Goal: Check status: Check status

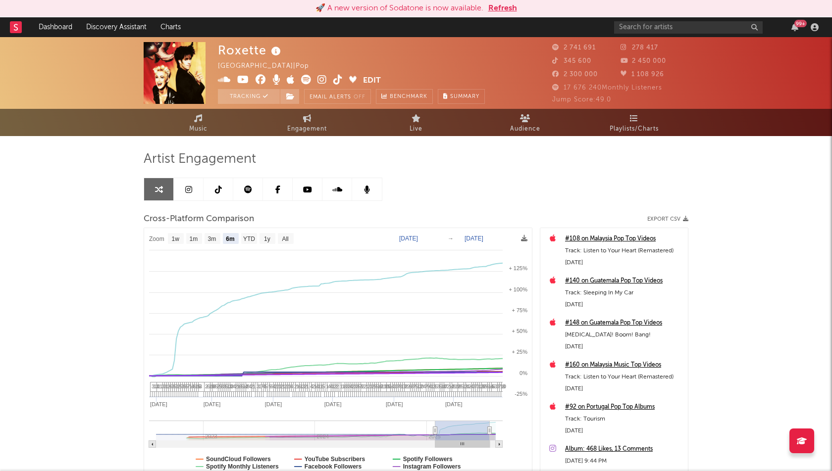
select select "6m"
click at [57, 20] on link "Dashboard" at bounding box center [56, 27] width 48 height 20
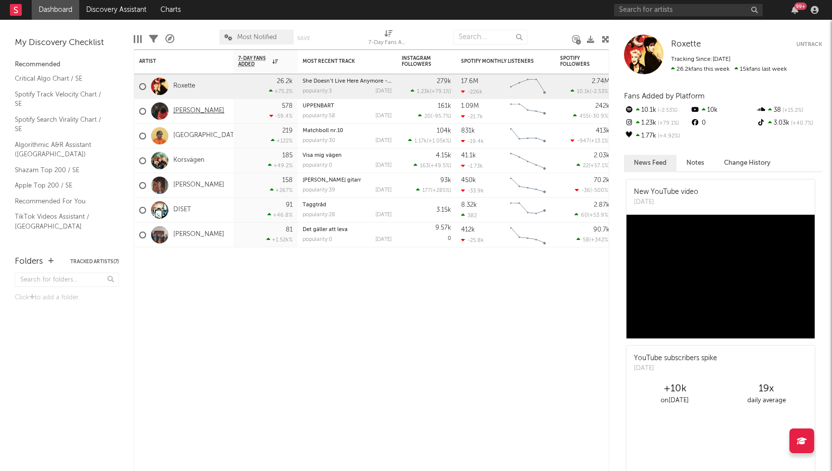
click at [175, 114] on link "[PERSON_NAME]" at bounding box center [198, 111] width 51 height 8
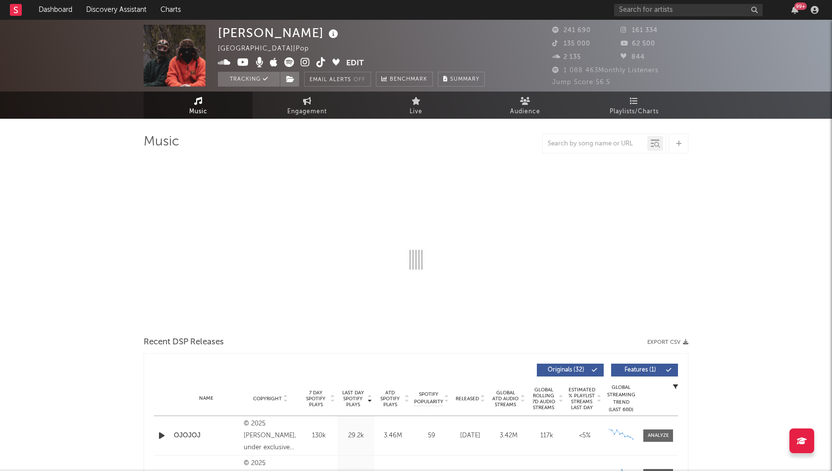
select select "6m"
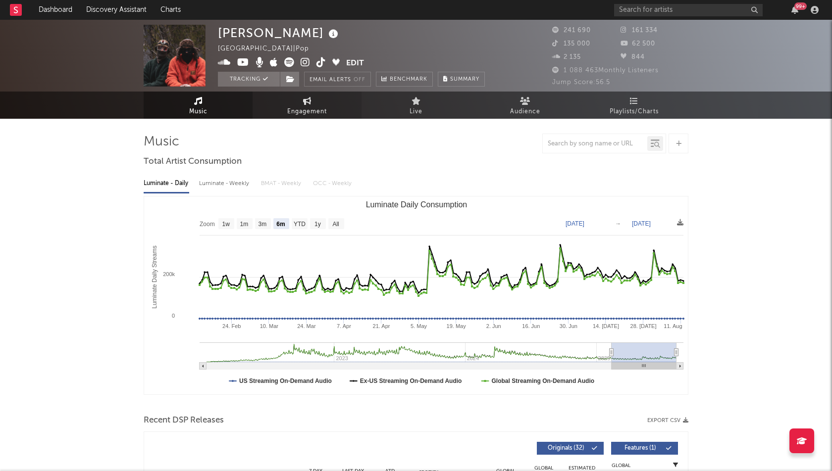
click at [311, 97] on link "Engagement" at bounding box center [306, 105] width 109 height 27
select select "1w"
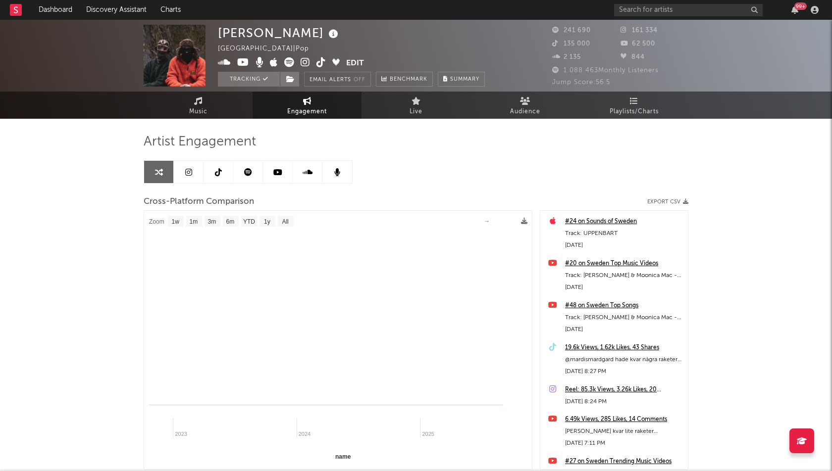
select select "1m"
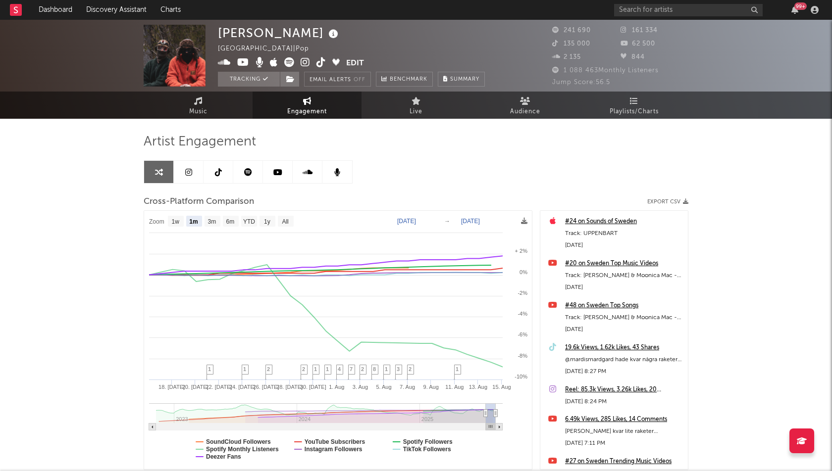
type input "[DATE]"
select select "3m"
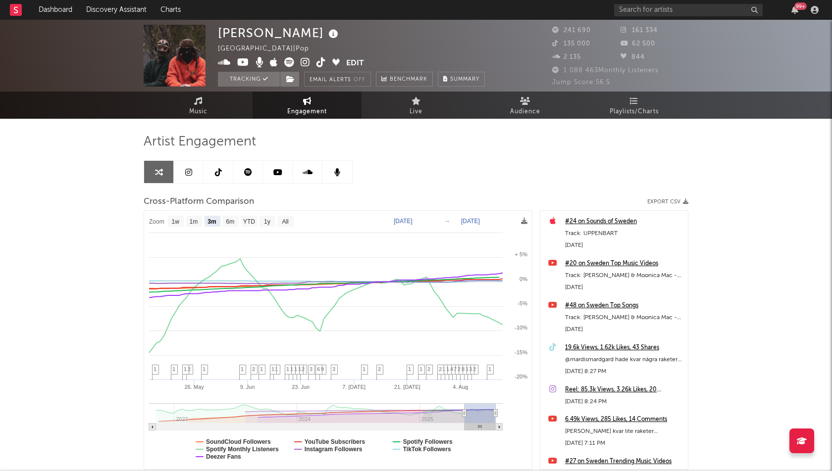
type input "[DATE]"
select select "1w"
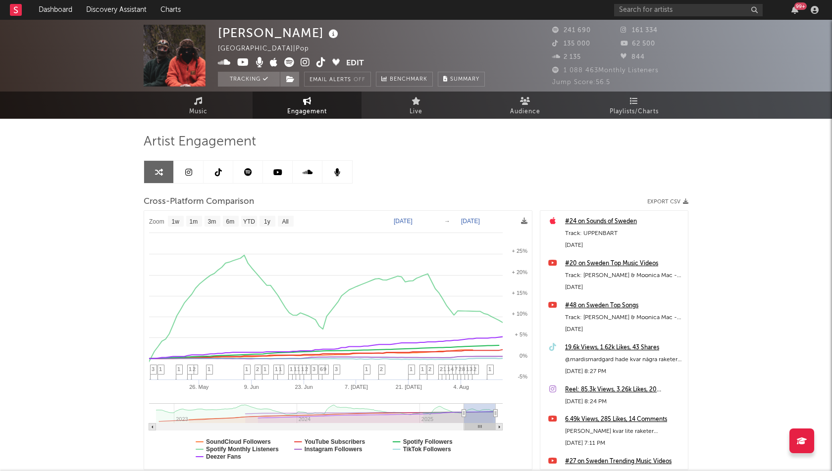
drag, startPoint x: 487, startPoint y: 413, endPoint x: 445, endPoint y: 409, distance: 41.3
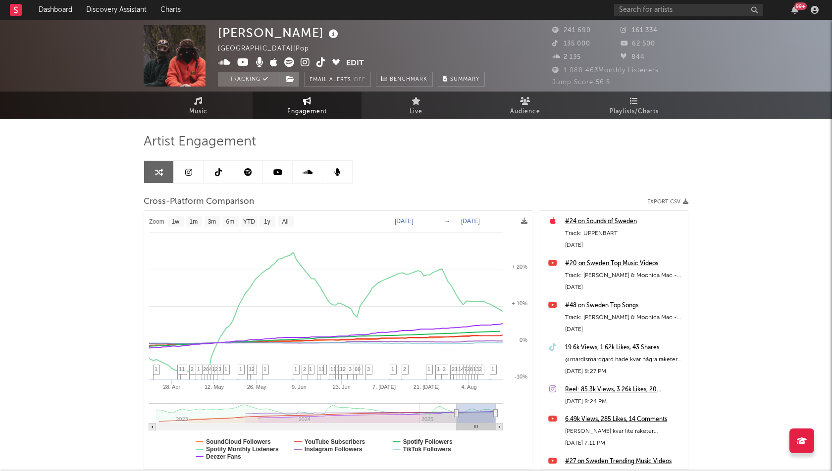
type input "[DATE]"
select select "1w"
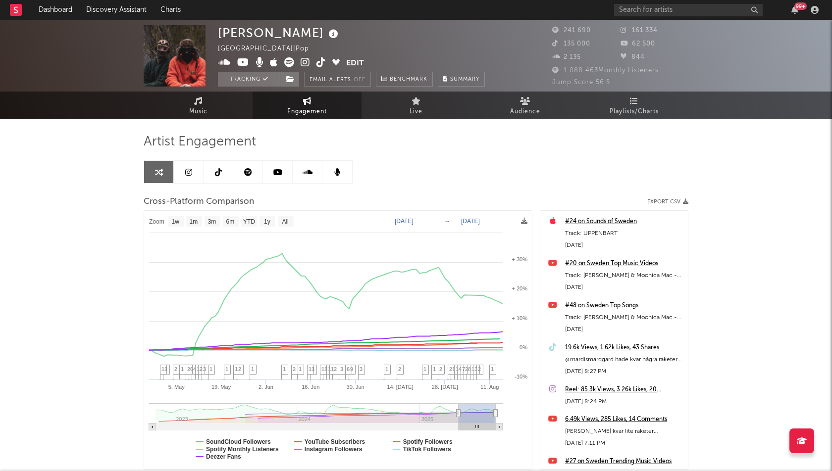
drag, startPoint x: 463, startPoint y: 414, endPoint x: 470, endPoint y: 417, distance: 6.9
type input "[DATE]"
select select "3m"
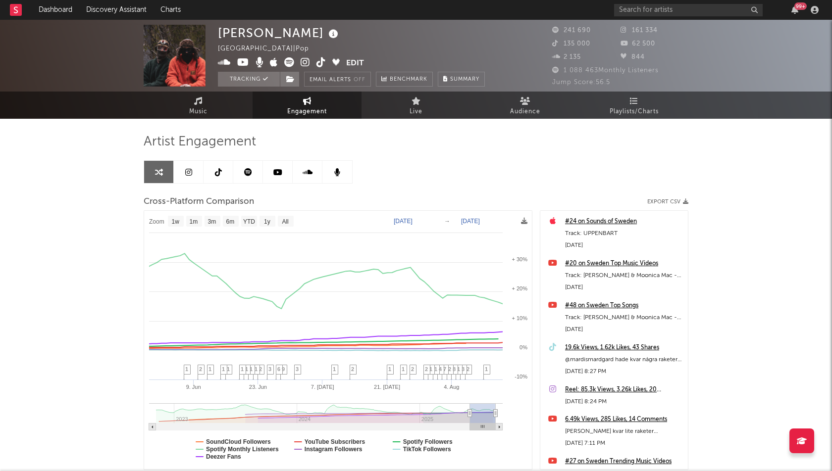
type input "[DATE]"
select select "1w"
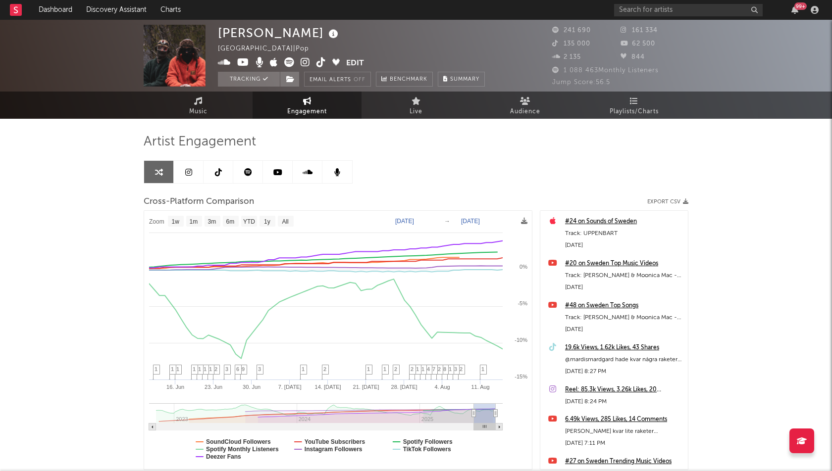
type input "[DATE]"
select select "1w"
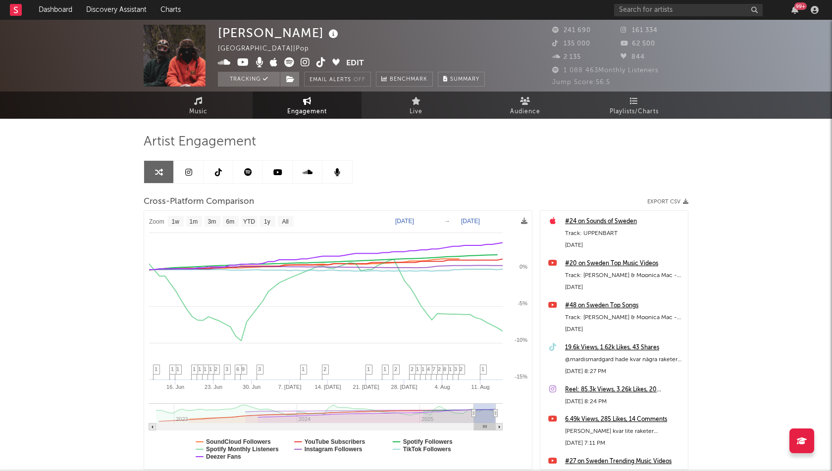
drag, startPoint x: 468, startPoint y: 412, endPoint x: 474, endPoint y: 412, distance: 5.5
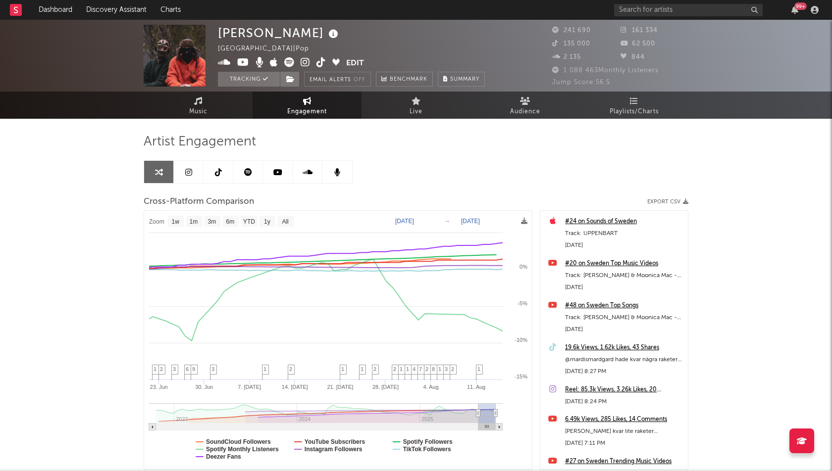
type input "[DATE]"
select select "1w"
